Goal: Transaction & Acquisition: Purchase product/service

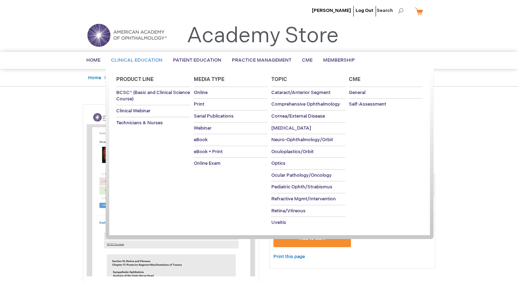
drag, startPoint x: 127, startPoint y: 58, endPoint x: 129, endPoint y: 82, distance: 24.1
click at [129, 69] on li "Clinical Education Product Line BCSC® (Basic and Clinical Science Course) Clini…" at bounding box center [137, 60] width 62 height 17
click at [128, 99] on span "BCSC® (Basic and Clinical Science Course)" at bounding box center [153, 96] width 74 height 12
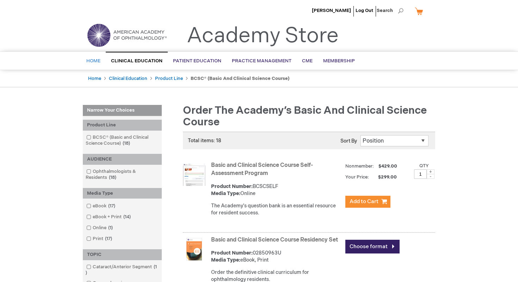
click at [93, 62] on span "Home" at bounding box center [93, 61] width 14 height 6
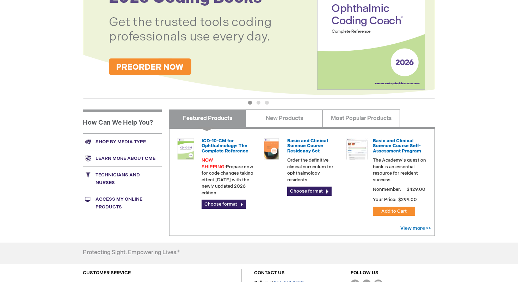
scroll to position [185, 0]
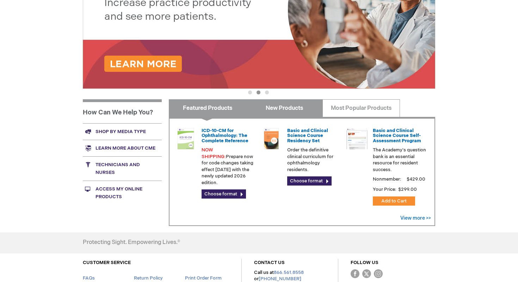
click at [277, 108] on link "New Products" at bounding box center [284, 108] width 77 height 18
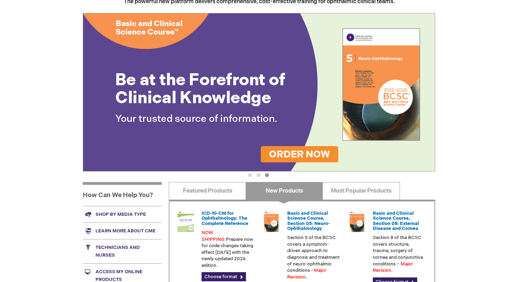
scroll to position [0, 0]
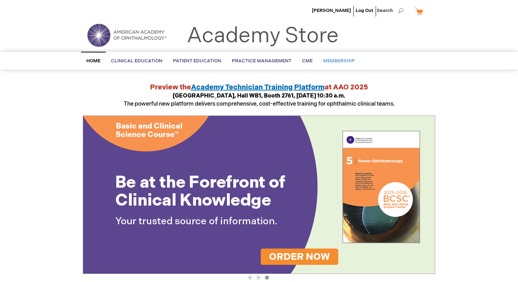
click at [324, 62] on span "Membership" at bounding box center [339, 61] width 32 height 6
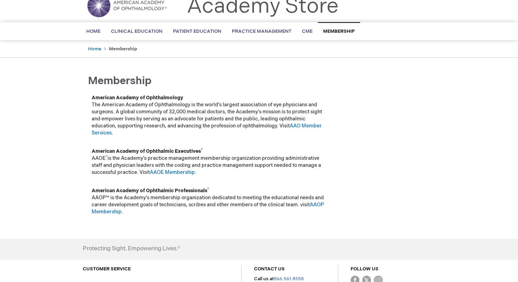
scroll to position [24, 0]
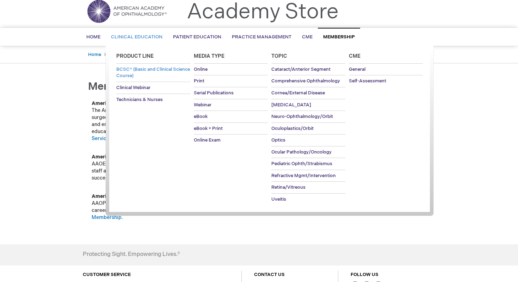
click at [136, 73] on span "BCSC® (Basic and Clinical Science Course)" at bounding box center [153, 73] width 74 height 12
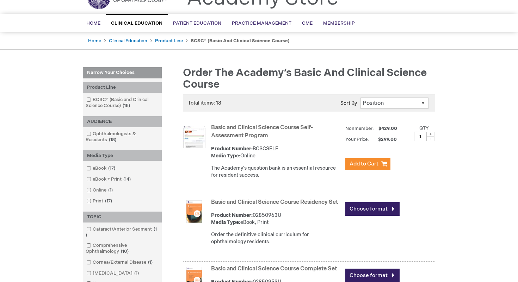
scroll to position [36, 0]
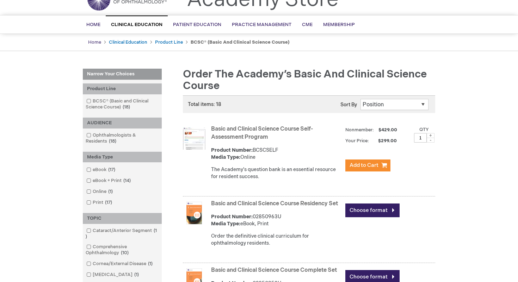
click at [99, 43] on link "Home" at bounding box center [94, 42] width 13 height 6
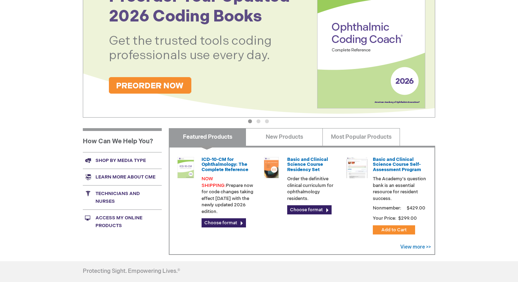
scroll to position [158, 0]
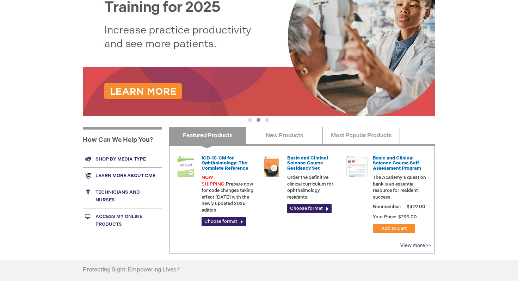
click at [408, 247] on link "View more >>" at bounding box center [415, 246] width 31 height 6
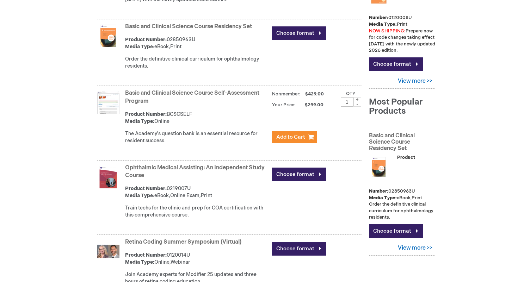
scroll to position [203, 0]
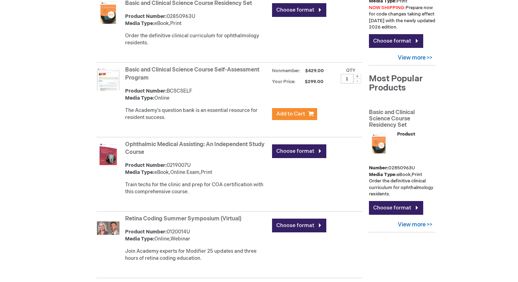
click at [168, 90] on div "Product Number: BCSCSELF Media Type: Online" at bounding box center [196, 95] width 143 height 14
click at [282, 112] on span "Add to Cart" at bounding box center [290, 114] width 29 height 7
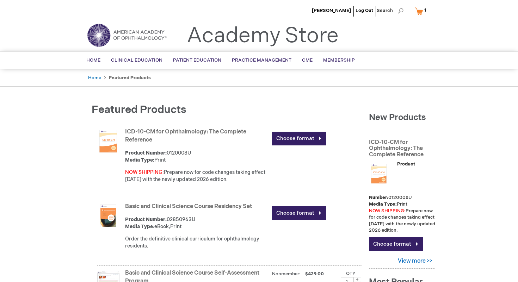
click at [420, 12] on link "My Cart 1 1 items" at bounding box center [422, 11] width 17 height 12
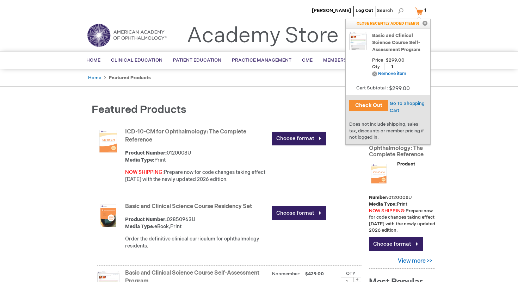
click at [427, 24] on button "Close" at bounding box center [425, 23] width 11 height 9
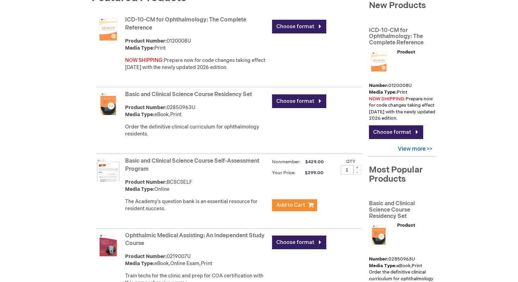
click at [91, 109] on li "Basic and Clinical Science Course Residency Set Product Number: 02850963U Media…" at bounding box center [222, 121] width 279 height 65
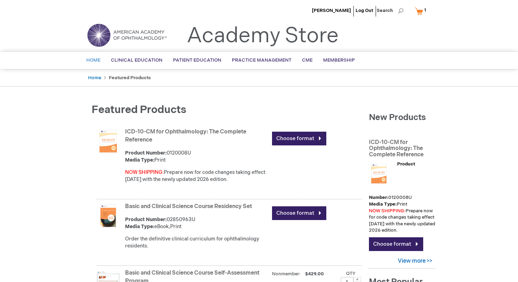
click at [89, 59] on span "Home" at bounding box center [93, 60] width 14 height 6
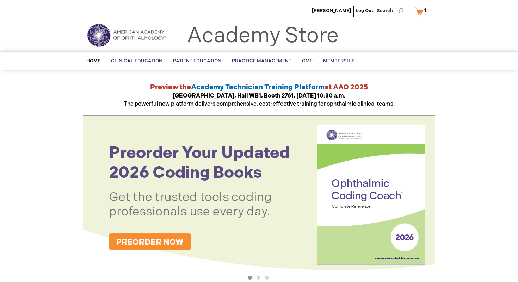
click at [68, 114] on div "[PERSON_NAME] Log Out Search My Cart 1 1 items CLOSE RECENTLY ADDED ITEM(S) Clo…" at bounding box center [259, 265] width 518 height 530
click at [47, 117] on div "[PERSON_NAME] Log Out Search My Cart 1 1 items CLOSE RECENTLY ADDED ITEM(S) Clo…" at bounding box center [259, 265] width 518 height 530
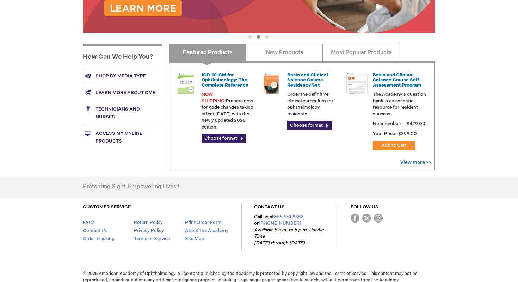
scroll to position [241, 0]
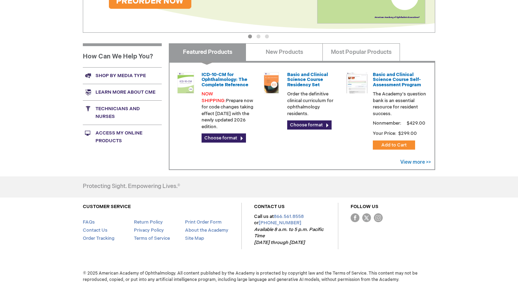
click at [447, 97] on div "[PERSON_NAME] Log Out Search My Cart 1 1 items CLOSE RECENTLY ADDED ITEM(S) Clo…" at bounding box center [259, 24] width 518 height 530
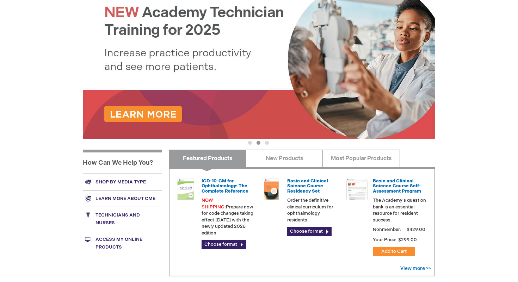
scroll to position [136, 0]
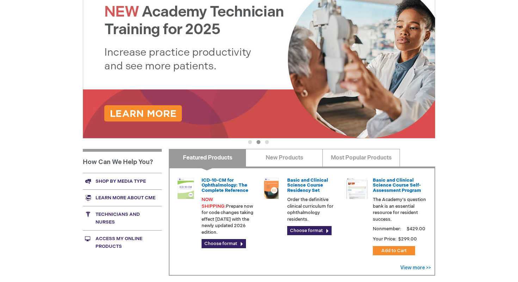
click at [449, 177] on div "[PERSON_NAME] Log Out Search My Cart 1 1 items CLOSE RECENTLY ADDED ITEM(S) Clo…" at bounding box center [259, 129] width 518 height 530
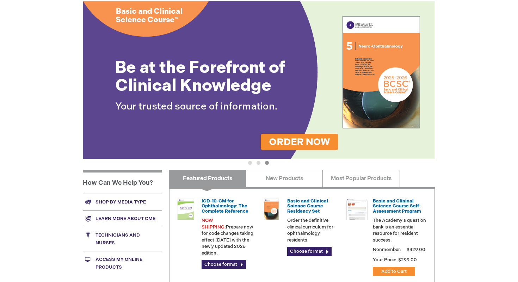
scroll to position [114, 0]
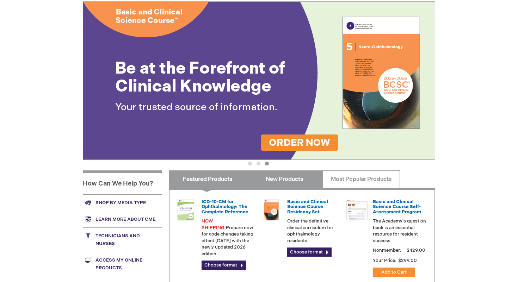
click at [301, 176] on link "New Products" at bounding box center [284, 180] width 77 height 18
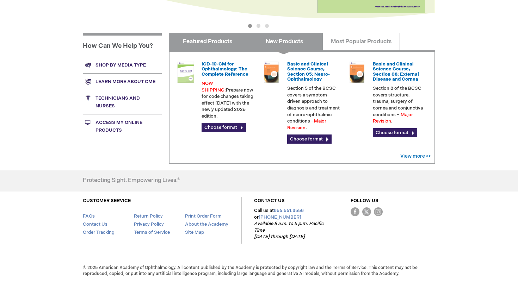
click at [228, 43] on link "Featured Products" at bounding box center [207, 42] width 77 height 18
